Goal: Task Accomplishment & Management: Manage account settings

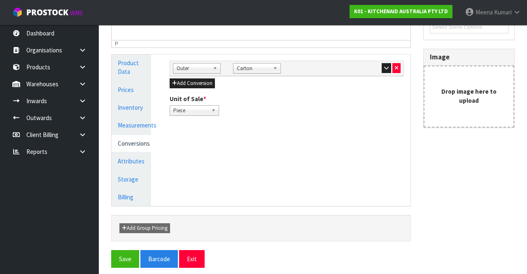
scroll to position [200, 0]
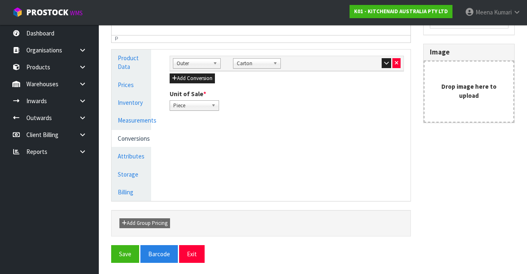
click at [512, 14] on link "[PERSON_NAME]" at bounding box center [493, 12] width 68 height 25
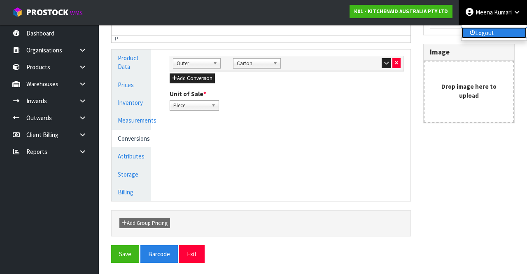
click at [491, 36] on link "Logout" at bounding box center [494, 32] width 65 height 11
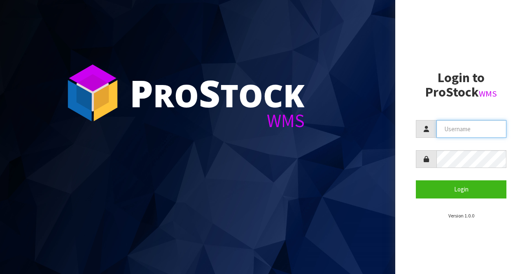
click at [466, 121] on input "text" at bounding box center [472, 129] width 70 height 18
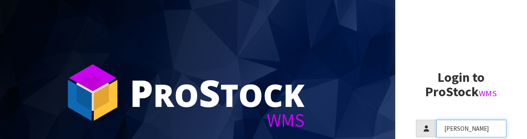
type input "[PERSON_NAME]"
click at [480, 89] on small "WMS" at bounding box center [488, 93] width 18 height 11
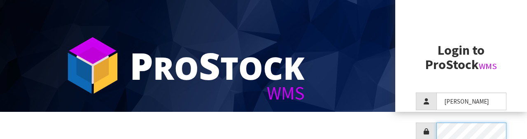
scroll to position [80, 0]
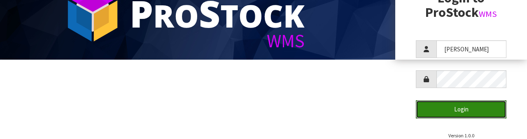
click at [473, 110] on button "Login" at bounding box center [461, 110] width 91 height 18
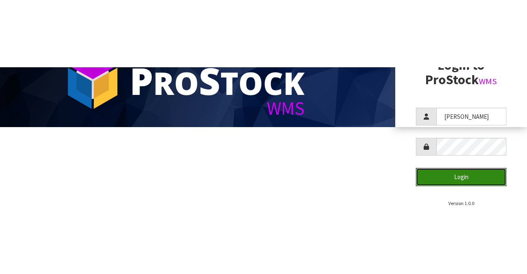
scroll to position [0, 0]
